Goal: Find contact information: Obtain details needed to contact an individual or organization

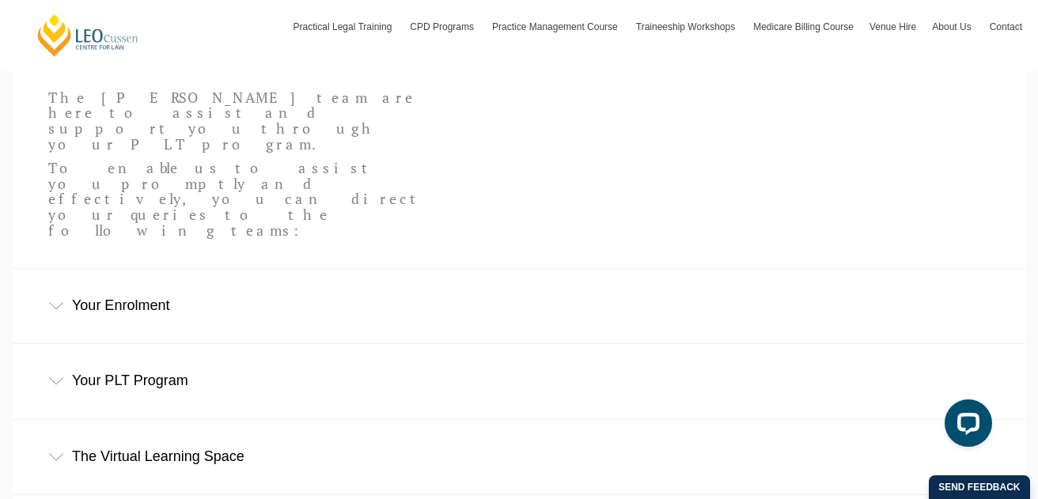
scroll to position [477, 0]
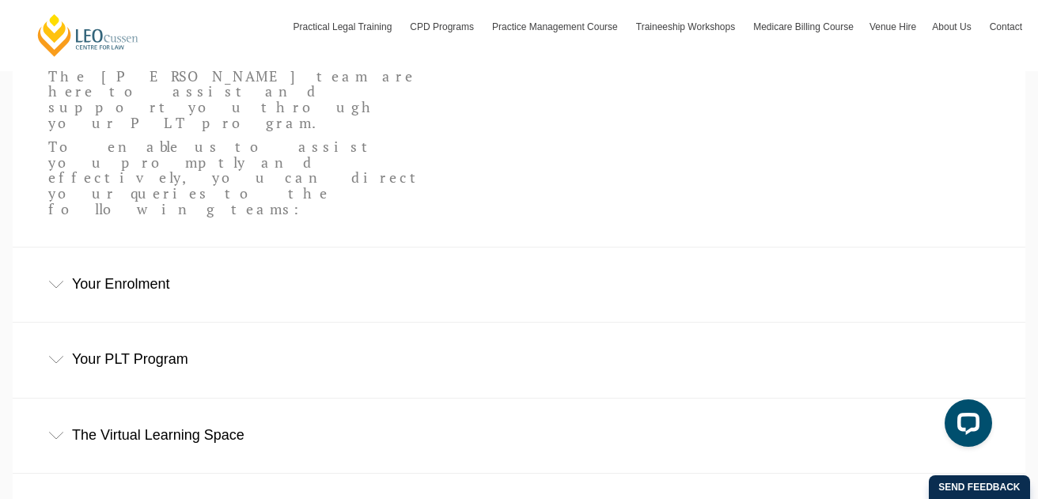
click at [176, 323] on div "Your PLT Program" at bounding box center [519, 360] width 1013 height 74
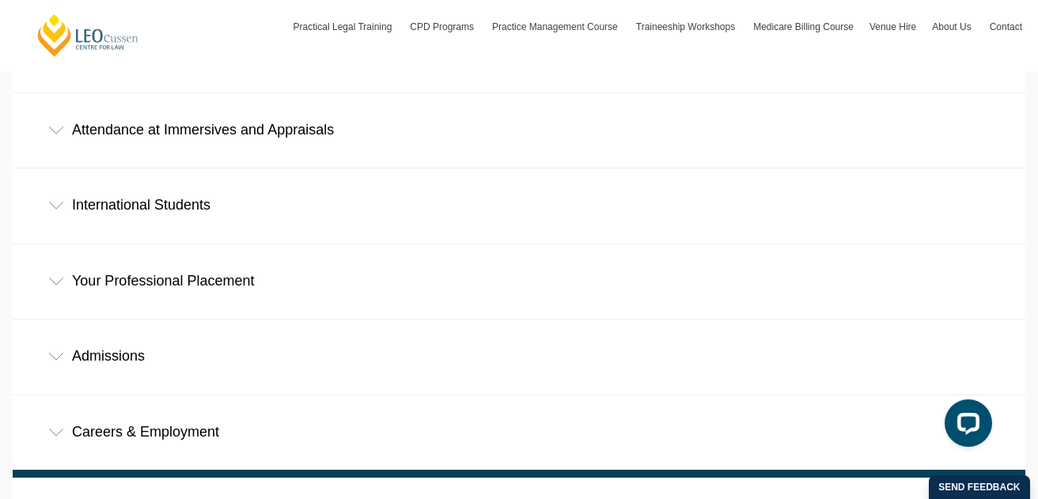
scroll to position [1137, 0]
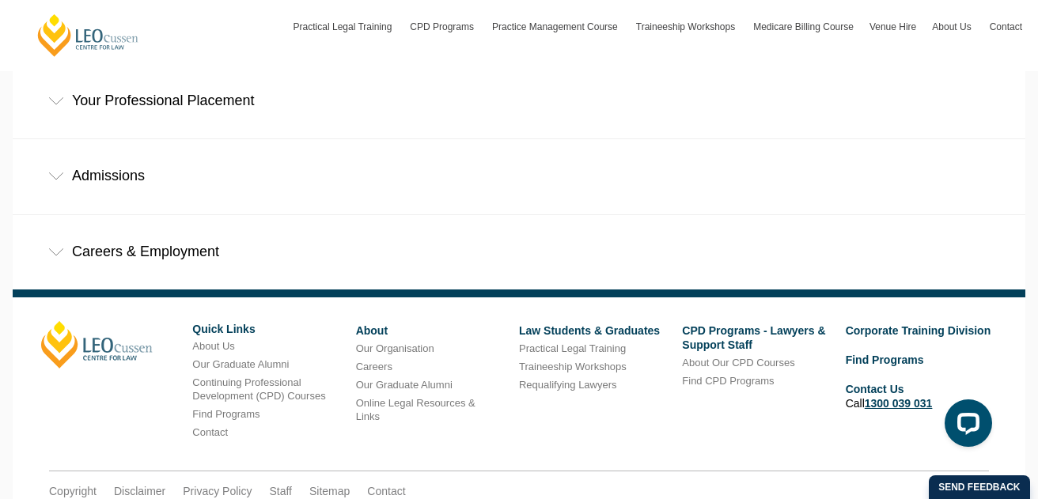
click at [888, 397] on link "1300 039 031" at bounding box center [899, 403] width 68 height 13
click at [968, 426] on icon "Open LiveChat chat widget" at bounding box center [968, 423] width 15 height 10
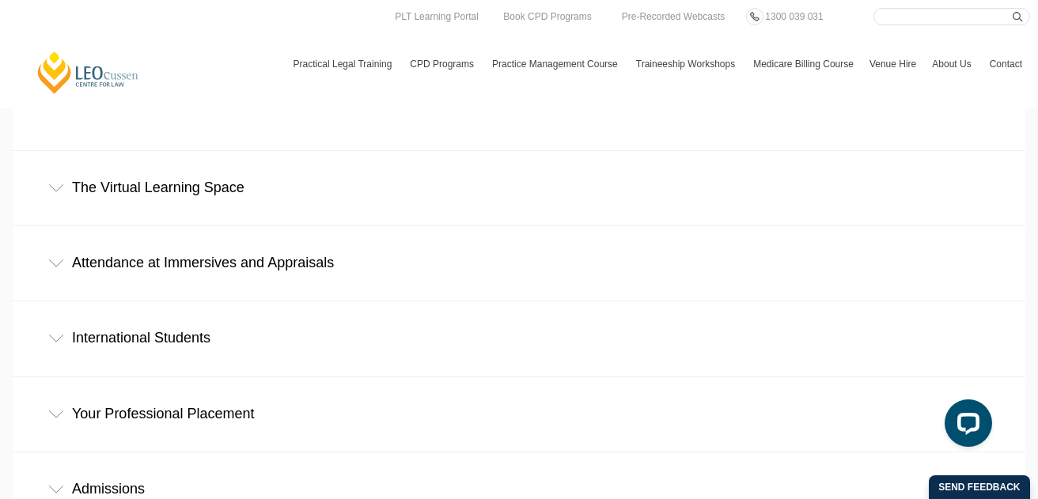
scroll to position [0, 0]
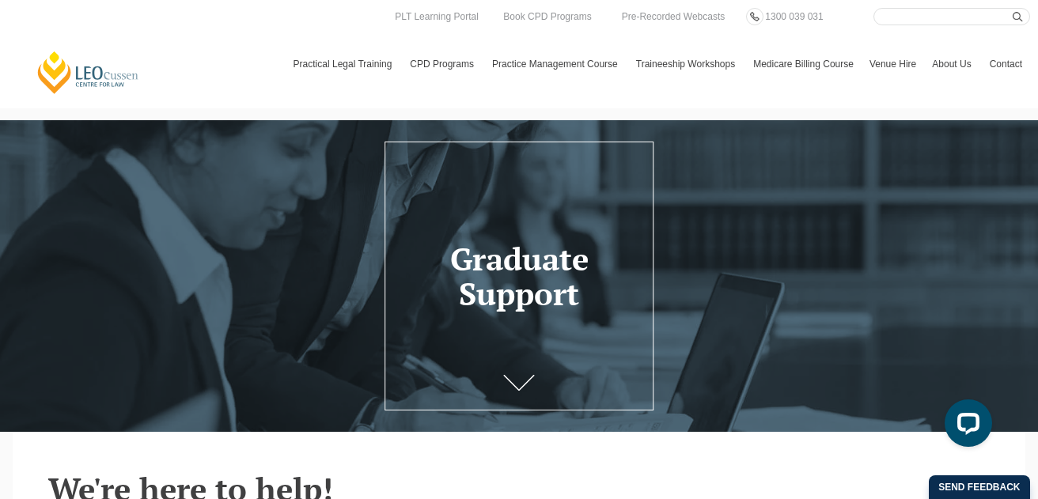
click at [1010, 59] on link "Contact" at bounding box center [1006, 64] width 48 height 46
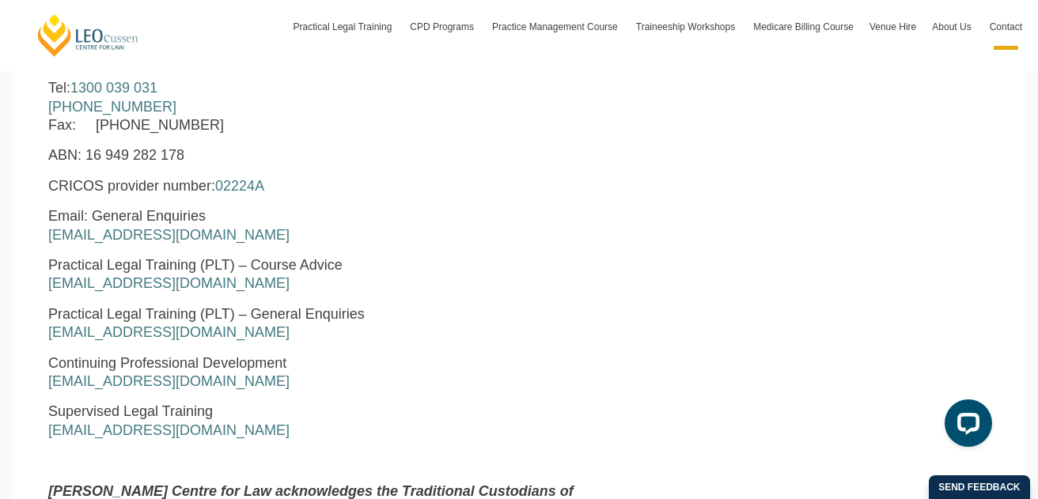
scroll to position [827, 0]
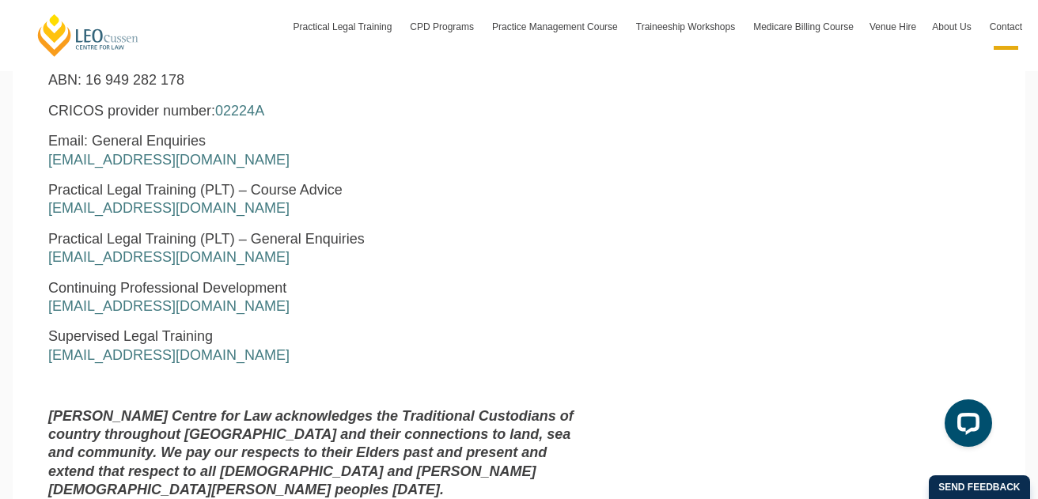
drag, startPoint x: 254, startPoint y: 210, endPoint x: 46, endPoint y: 209, distance: 208.1
click at [46, 209] on div "[PERSON_NAME] Centre for Law [STREET_ADDRESS][PERSON_NAME] Business Hours: [DAT…" at bounding box center [317, 185] width 563 height 654
copy link "[EMAIL_ADDRESS][DOMAIN_NAME]"
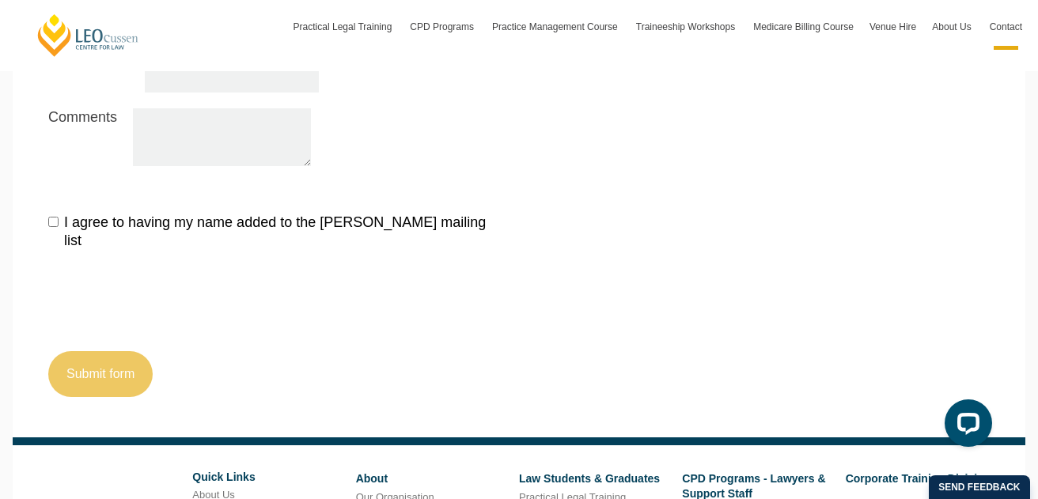
scroll to position [1867, 0]
